Goal: Information Seeking & Learning: Learn about a topic

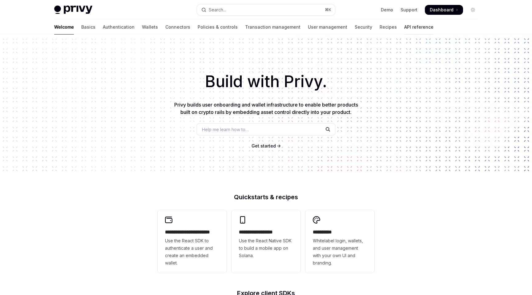
click at [404, 25] on link "API reference" at bounding box center [418, 27] width 29 height 15
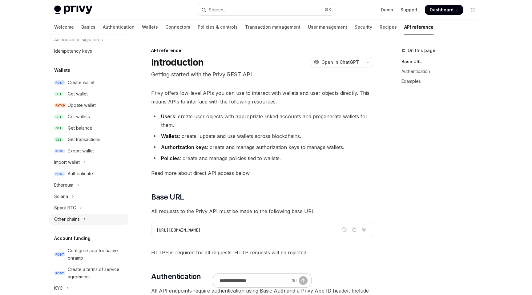
scroll to position [40, 0]
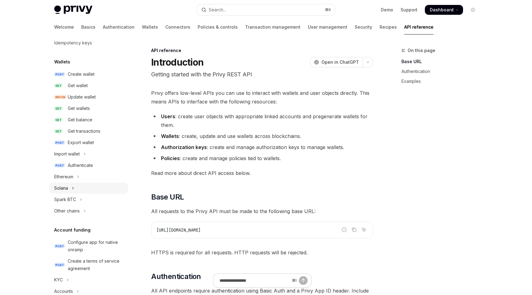
click at [70, 188] on button "Solana" at bounding box center [88, 187] width 79 height 11
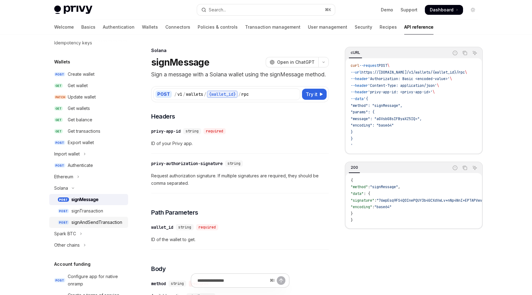
click at [82, 218] on div "signAndSendTransaction" at bounding box center [96, 221] width 51 height 7
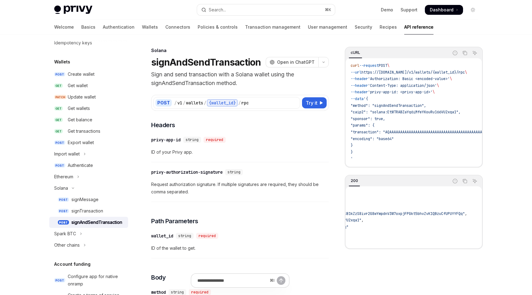
scroll to position [0, 112]
click at [389, 215] on span ""22VS6wqrbeaN21ku3pjEjfnrWgk1deiFBSB1kZzS8ivr2G8wYmpdnV3W7oxpjFPGkt5bhvZvK1QBzu…" at bounding box center [368, 213] width 194 height 5
copy span "22VS6wqrbeaN21ku3pjEjfnrWgk1deiFBSB1kZzS8ivr2G8wYmpdnV3W7oxpjFPGkt5bhvZvK1QBzuC…"
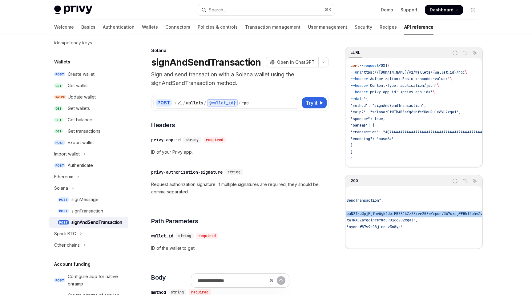
scroll to position [0, 0]
click at [91, 207] on div "signTransaction" at bounding box center [87, 210] width 32 height 7
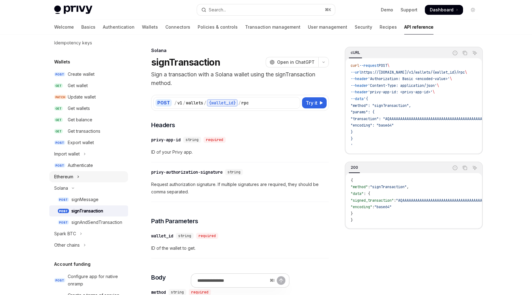
click at [68, 177] on div "Ethereum" at bounding box center [63, 176] width 19 height 7
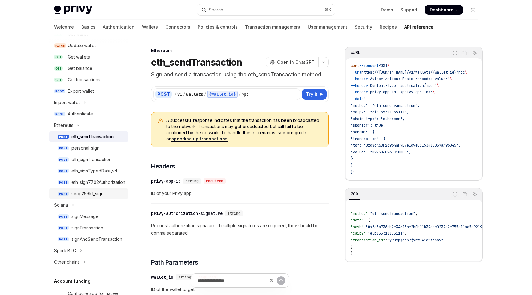
scroll to position [99, 0]
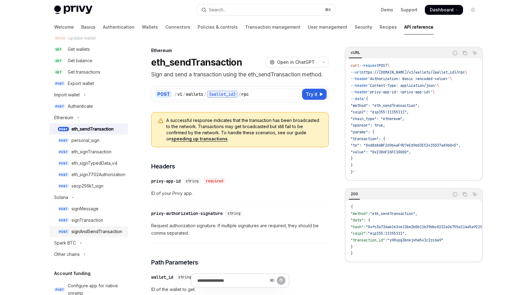
click at [109, 229] on div "signAndSendTransaction" at bounding box center [96, 231] width 51 height 7
type textarea "*"
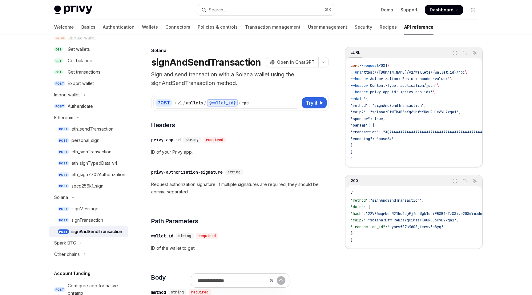
click at [425, 213] on span ""22VS6wqrbeaN21ku3pjEjfnrWgk1deiFBSB1kZzS8ivr2G8wYmpdnV3W7oxpjFPGkt5bhvZvK1QBzu…" at bounding box center [462, 213] width 194 height 5
copy span "22VS6wqrbeaN21ku3pjEjfnrWgk1deiFBSB1kZzS8ivr2G8wYmpdnV3W7oxpjFPGkt5bhvZvK1QBzuC…"
